Goal: Information Seeking & Learning: Learn about a topic

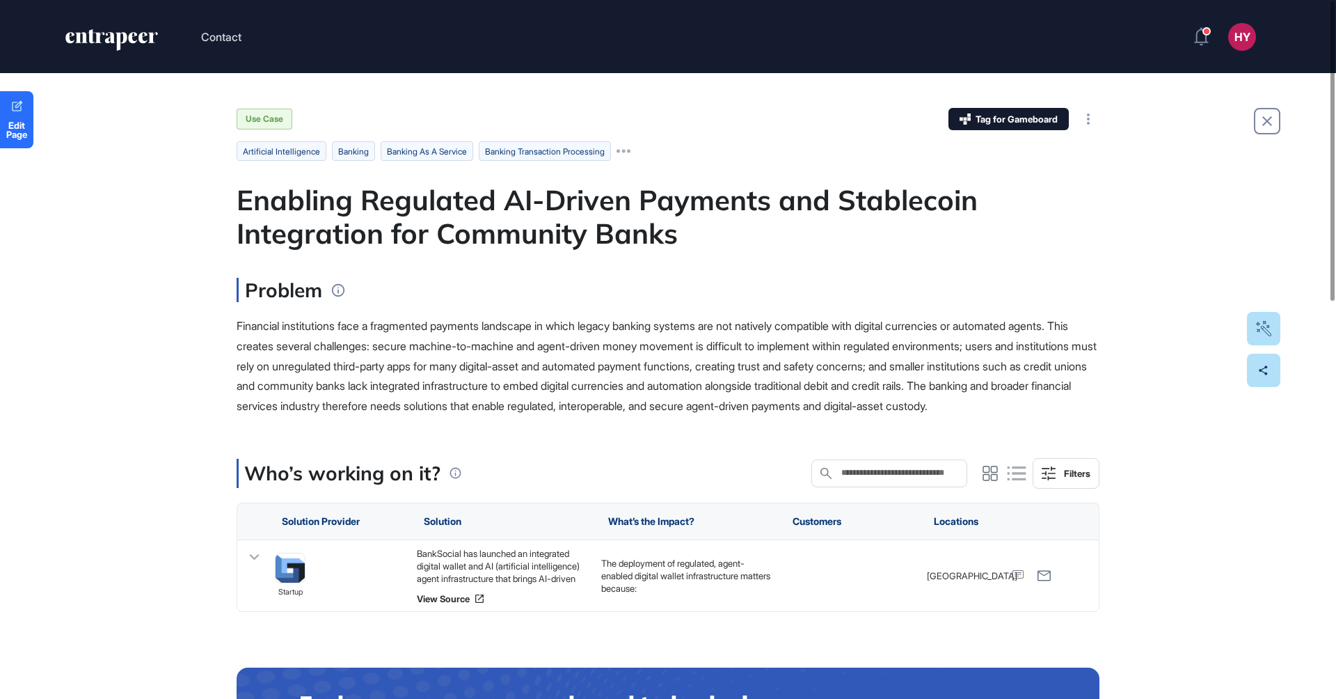
click at [496, 202] on div "Enabling Regulated AI-Driven Payments and Stablecoin Integration for Community …" at bounding box center [668, 216] width 863 height 67
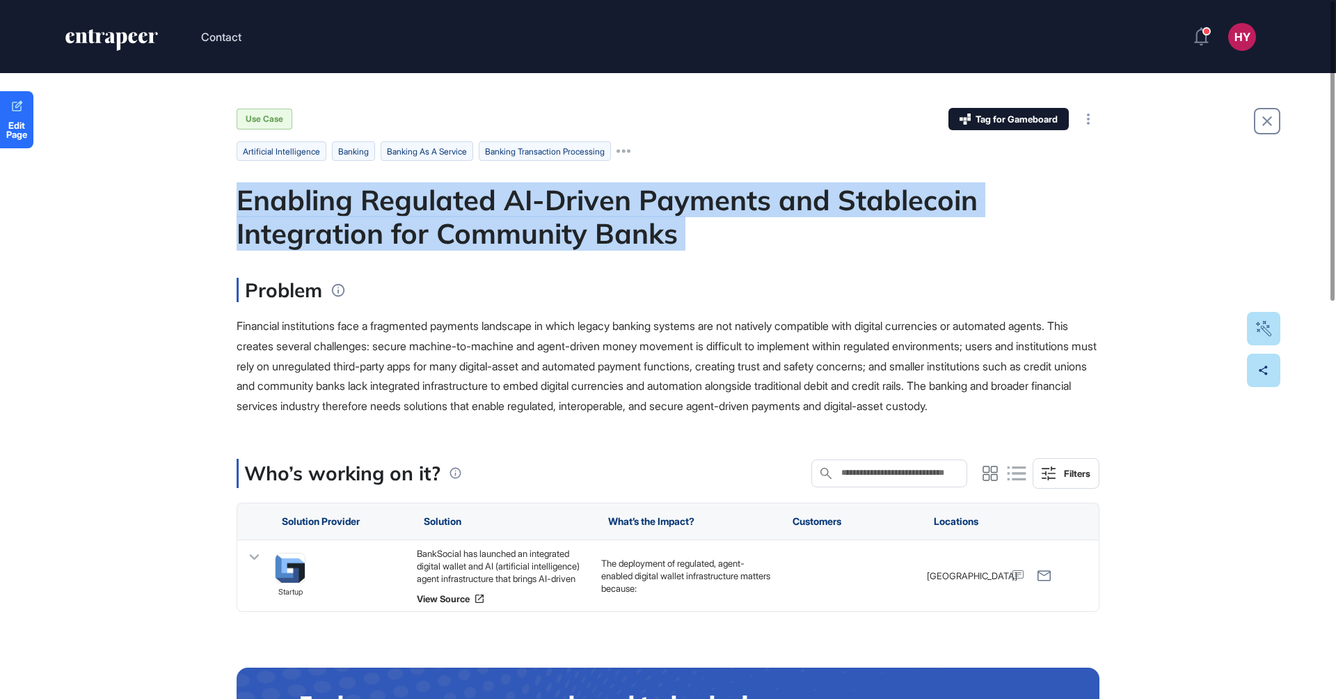
copy div "Enabling Regulated AI-Driven Payments and Stablecoin Integration for Community …"
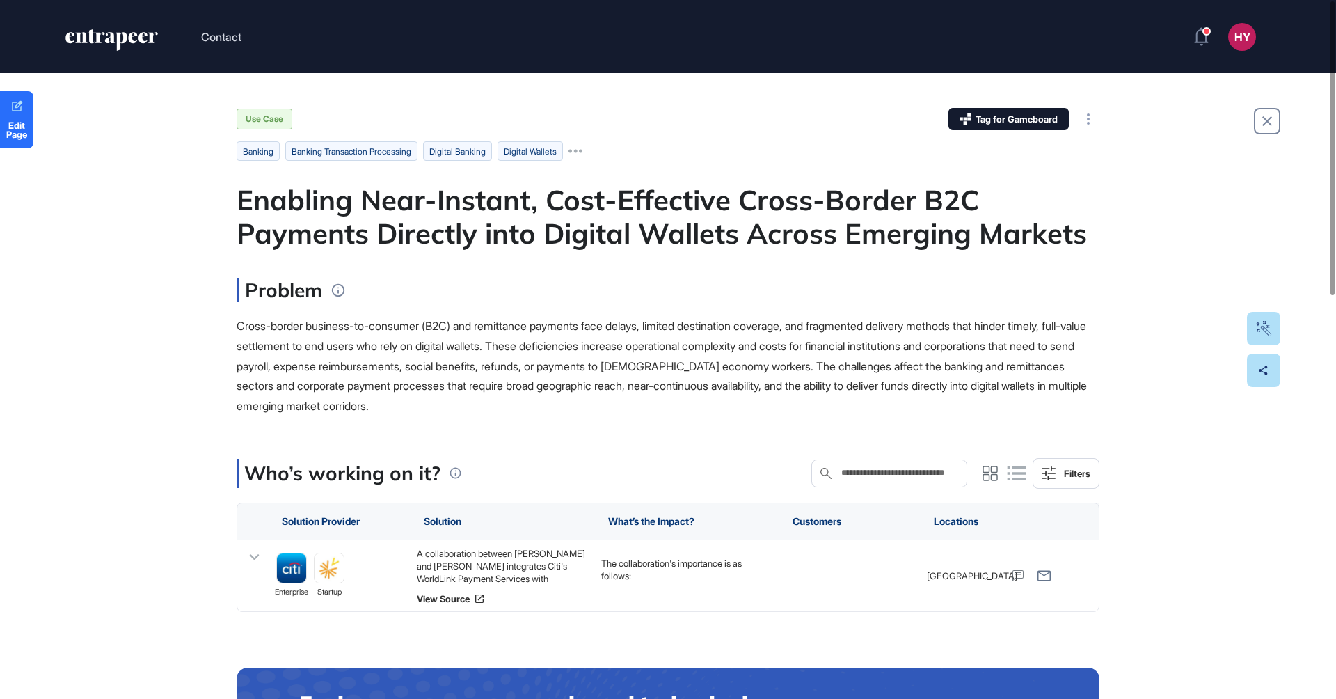
click at [491, 195] on div "Enabling Near-Instant, Cost-Effective Cross-Border B2C Payments Directly into D…" at bounding box center [668, 216] width 863 height 67
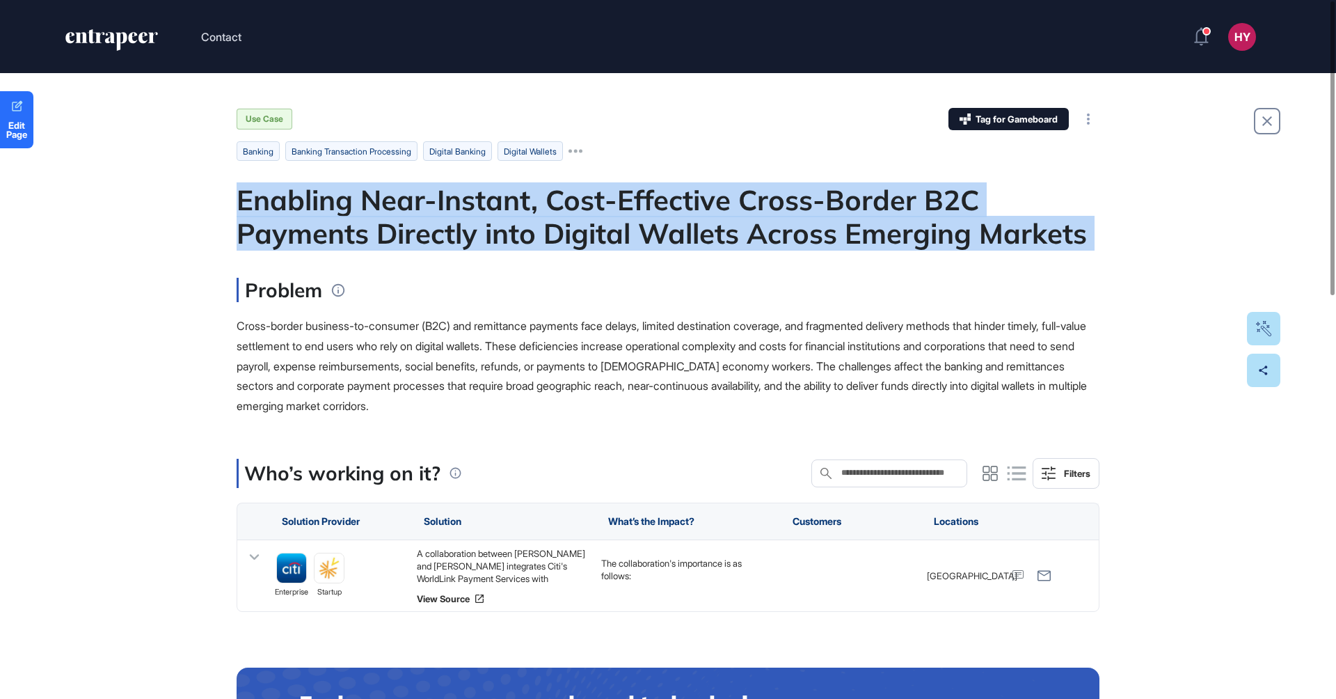
click at [491, 195] on div "Enabling Near-Instant, Cost-Effective Cross-Border B2C Payments Directly into D…" at bounding box center [668, 216] width 863 height 67
copy div "Enabling Near-Instant, Cost-Effective Cross-Border B2C Payments Directly into D…"
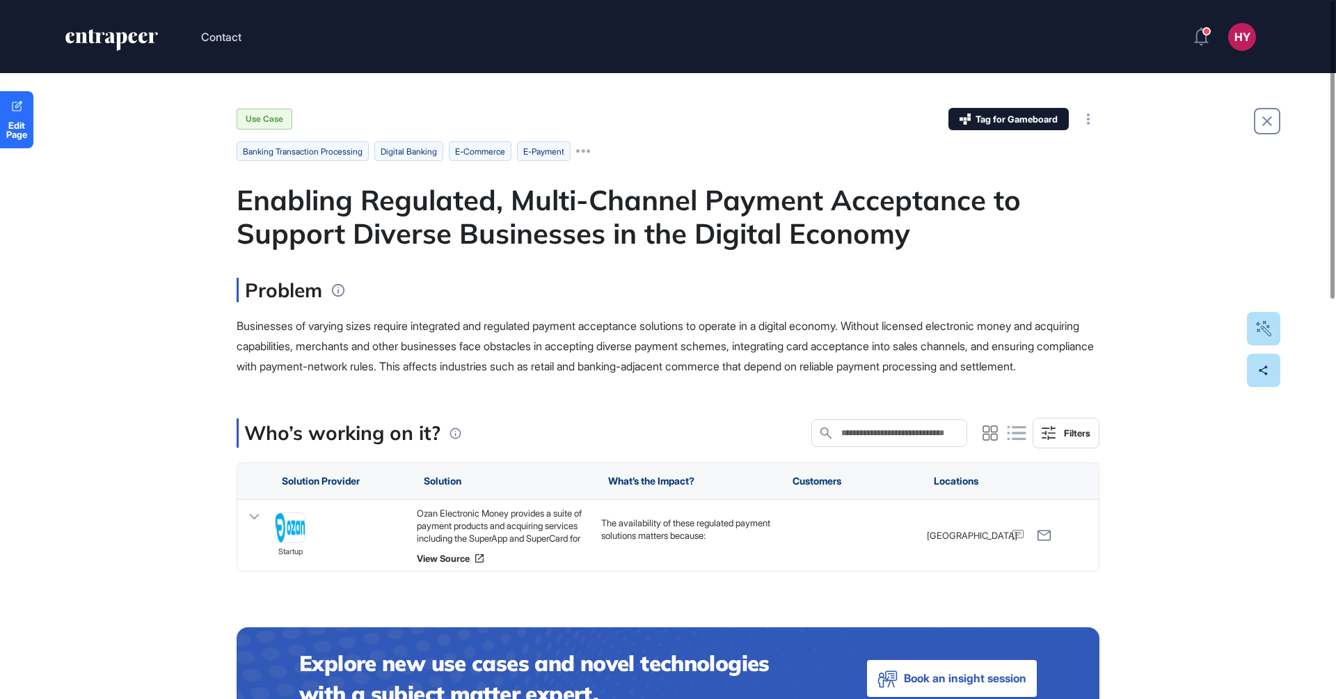
click at [413, 206] on div "Enabling Regulated, Multi-Channel Payment Acceptance to Support Diverse Busines…" at bounding box center [668, 216] width 863 height 67
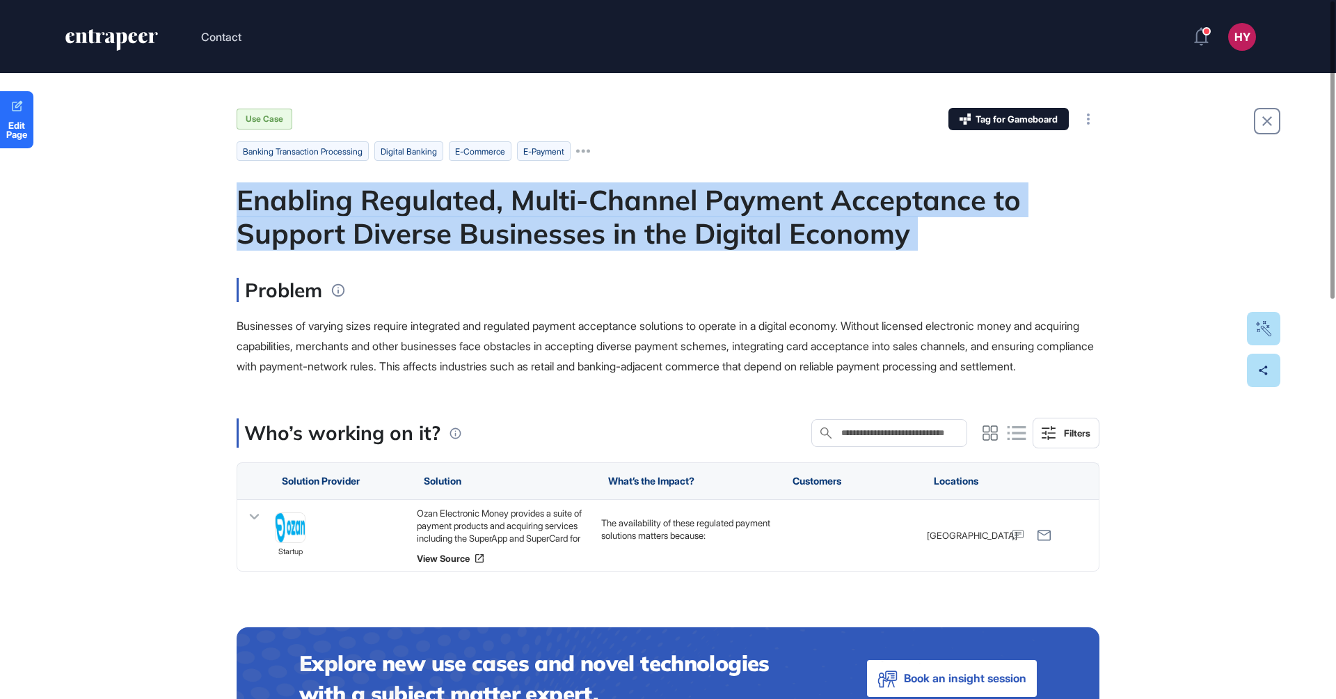
copy div "Enabling Regulated, Multi-Channel Payment Acceptance to Support Diverse Busines…"
